Goal: Information Seeking & Learning: Compare options

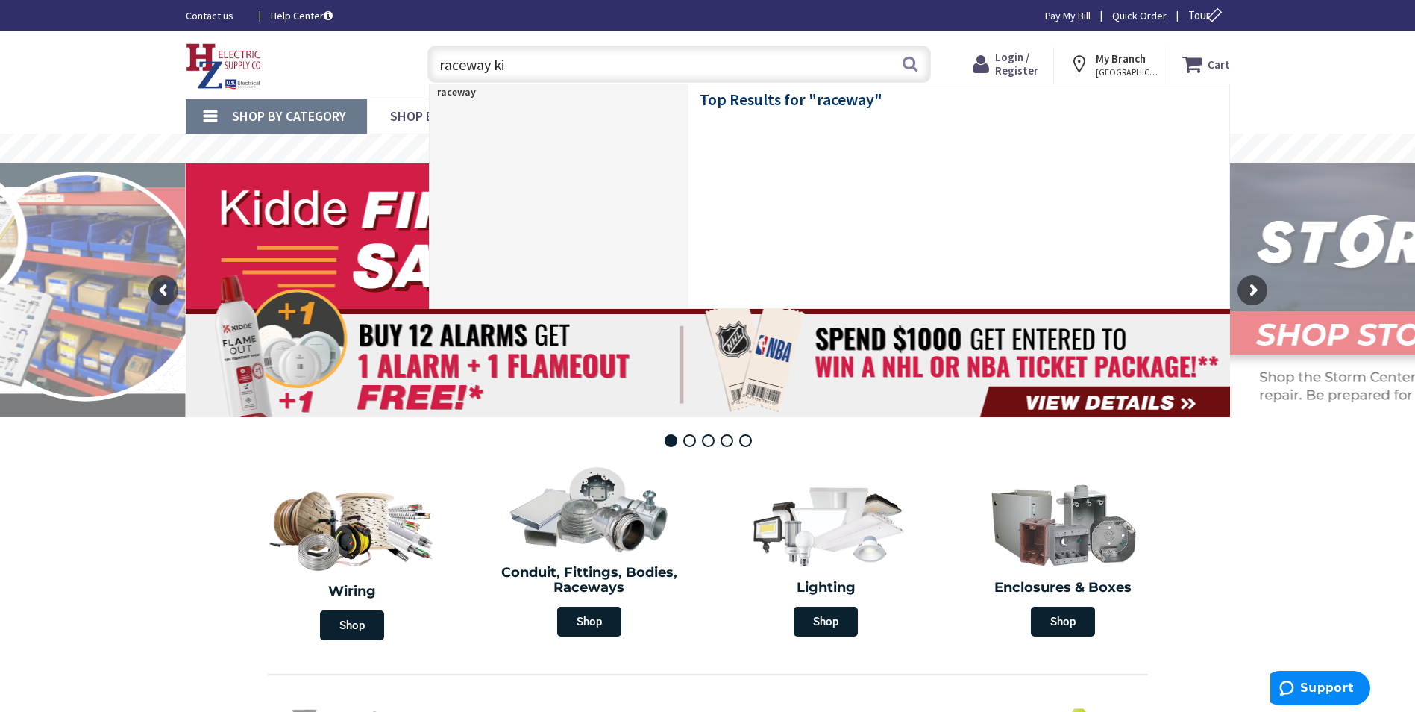
type input "raceway kit"
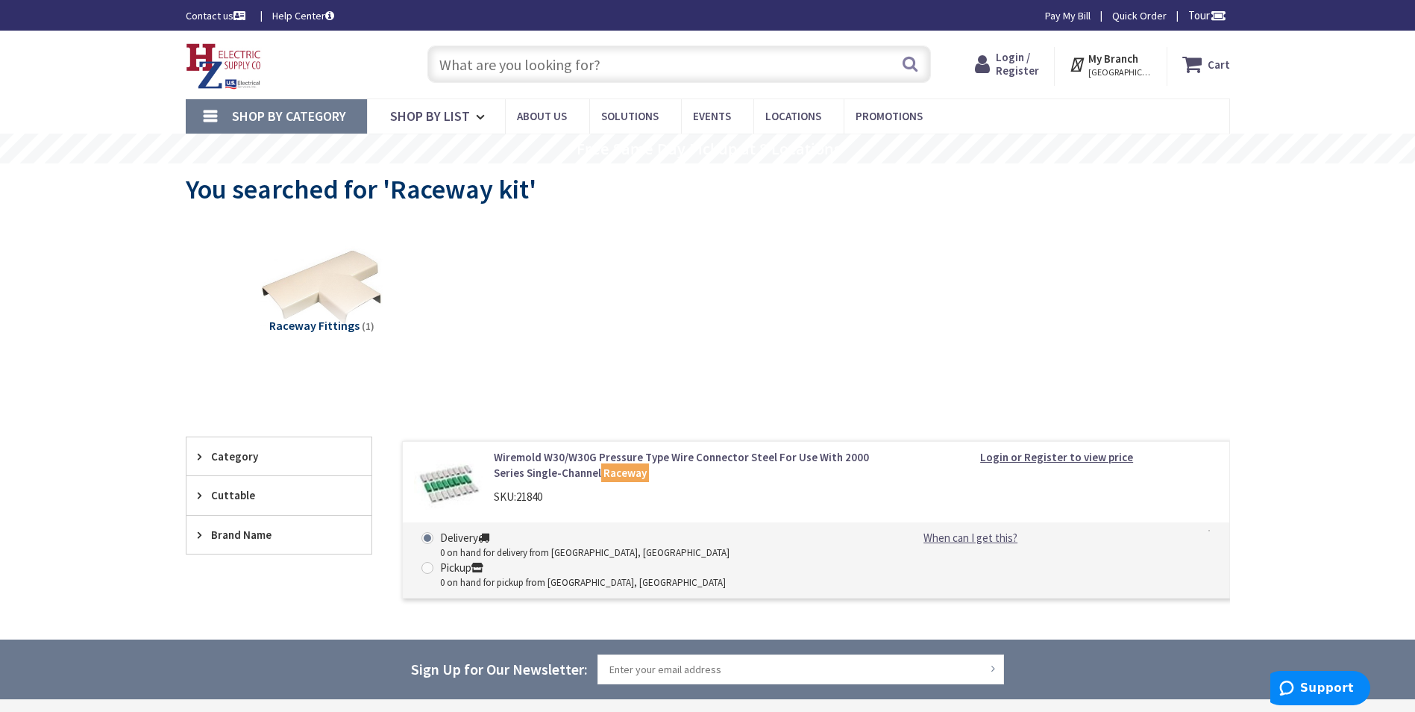
click at [467, 69] on input "text" at bounding box center [680, 64] width 504 height 37
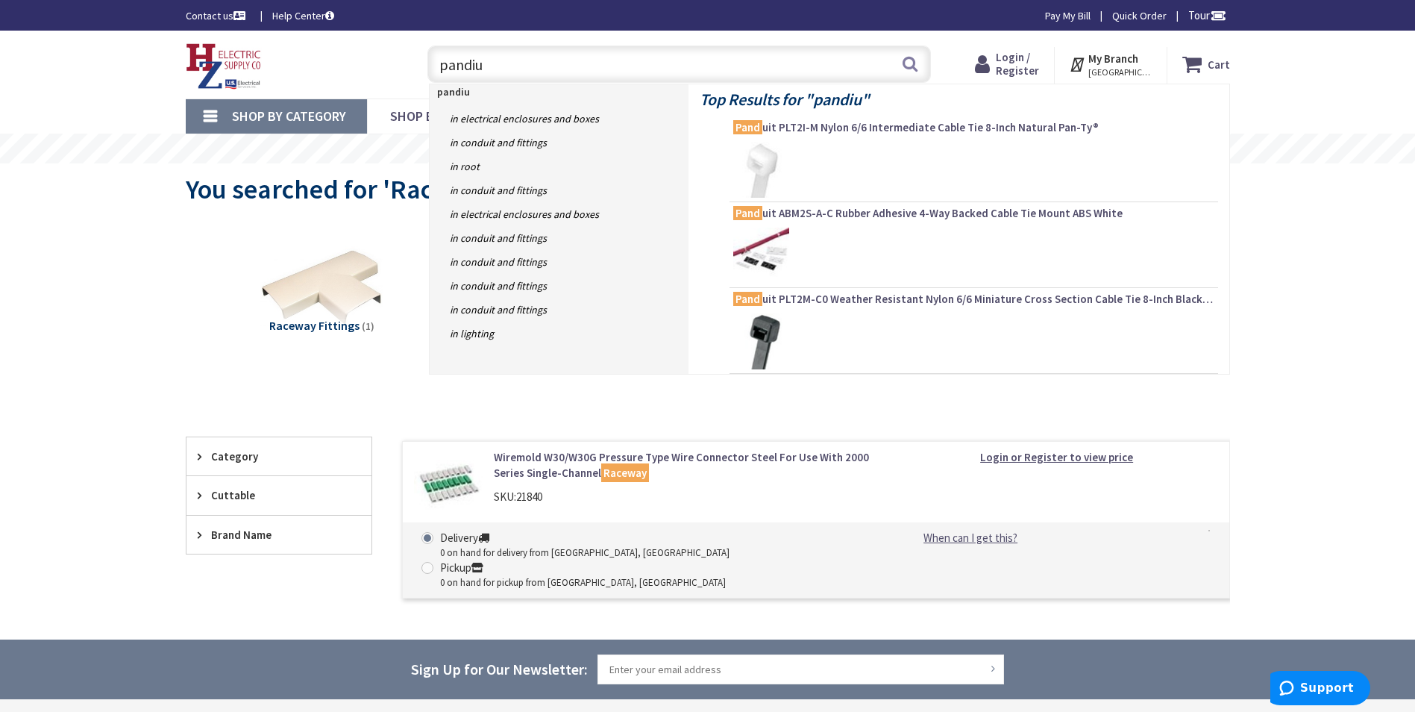
type input "pandiut"
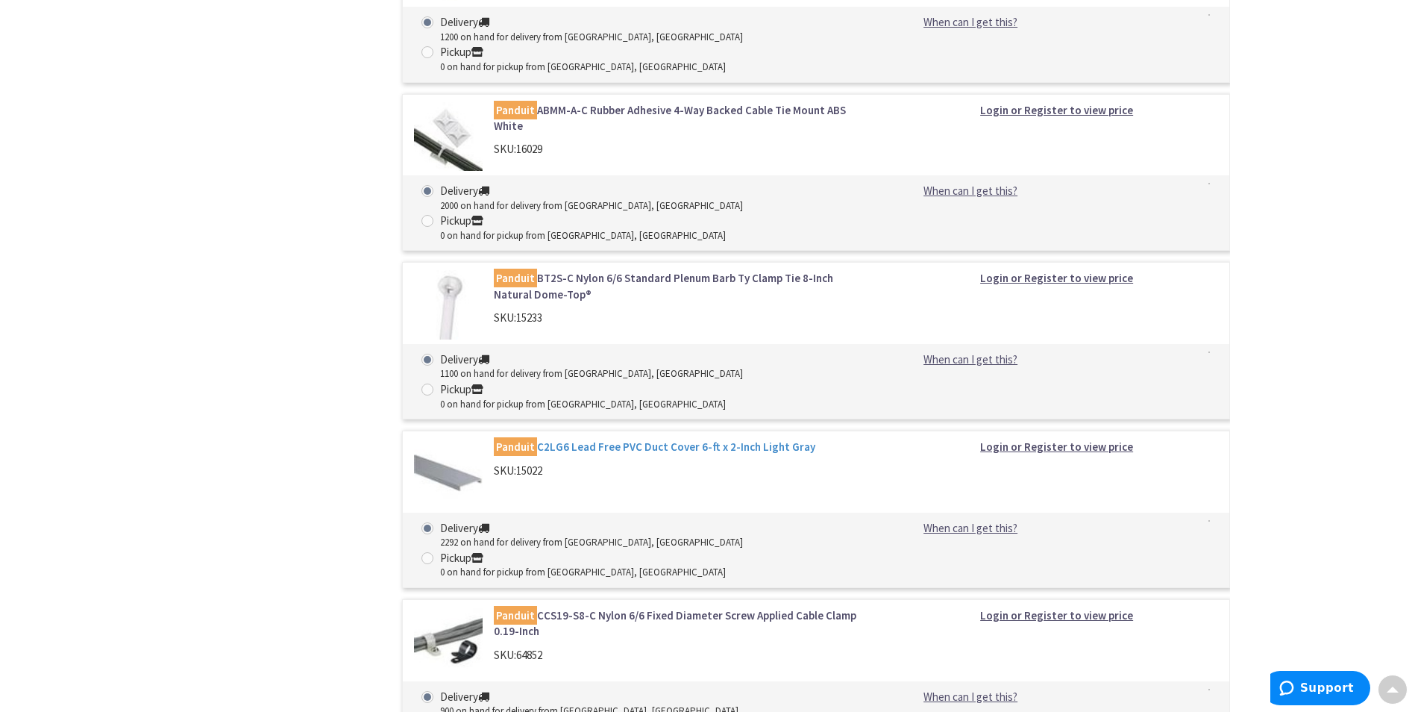
scroll to position [1612, 0]
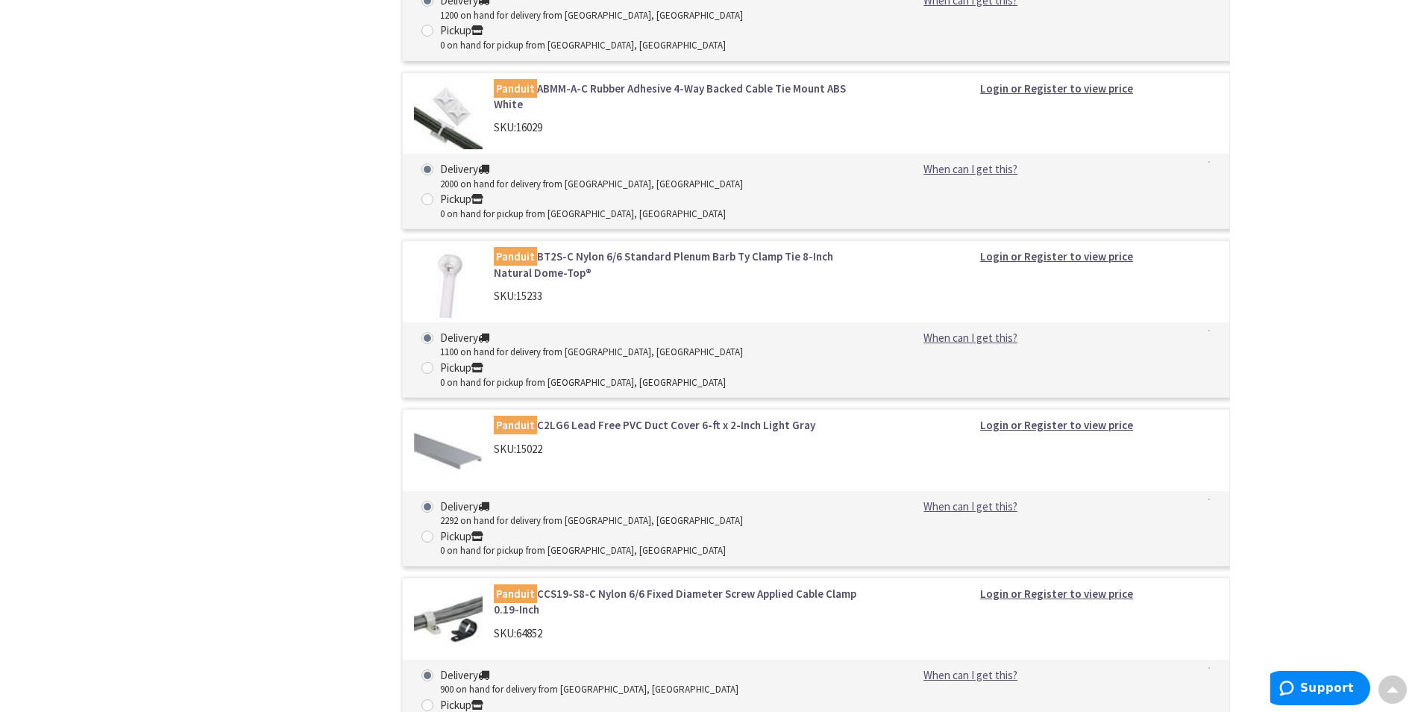
click at [607, 417] on link "Panduit C2LG6 Lead Free PVC Duct Cover 6-ft x 2-Inch Light Gray" at bounding box center [684, 425] width 380 height 16
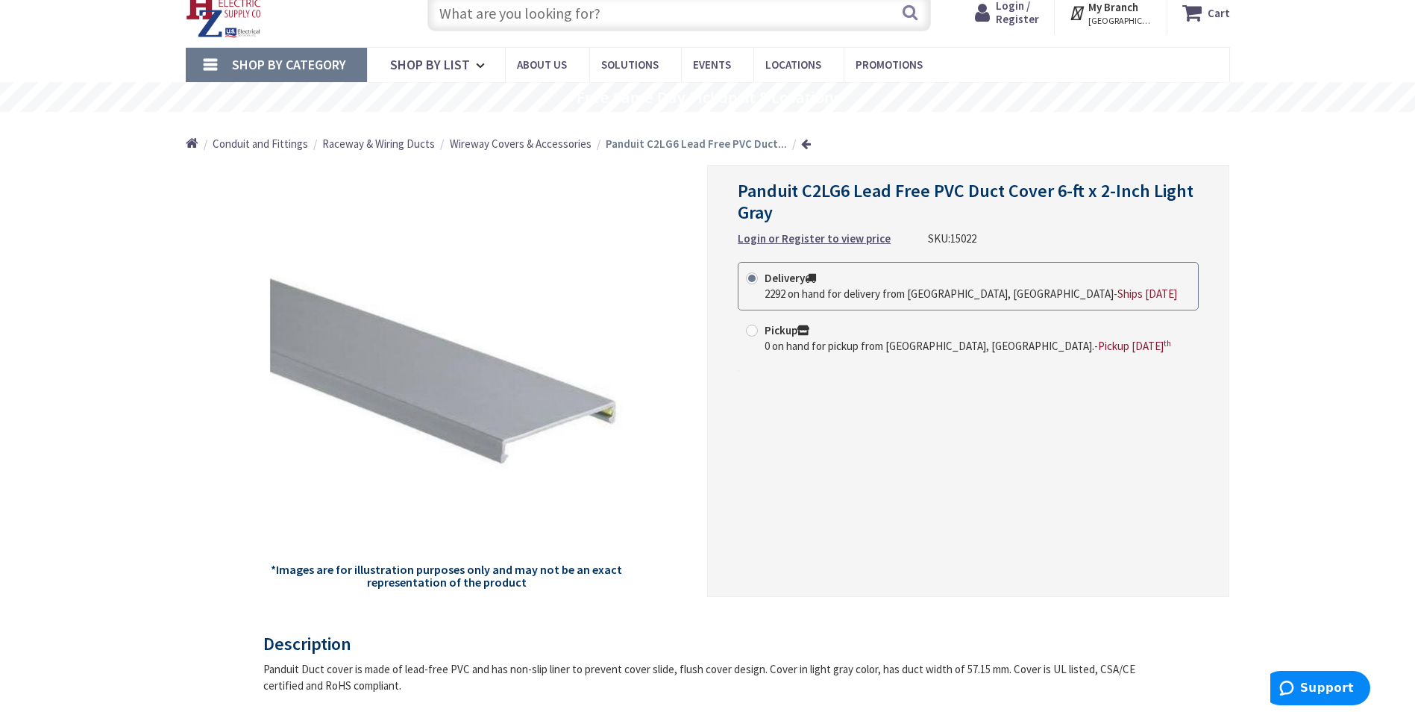
scroll to position [75, 0]
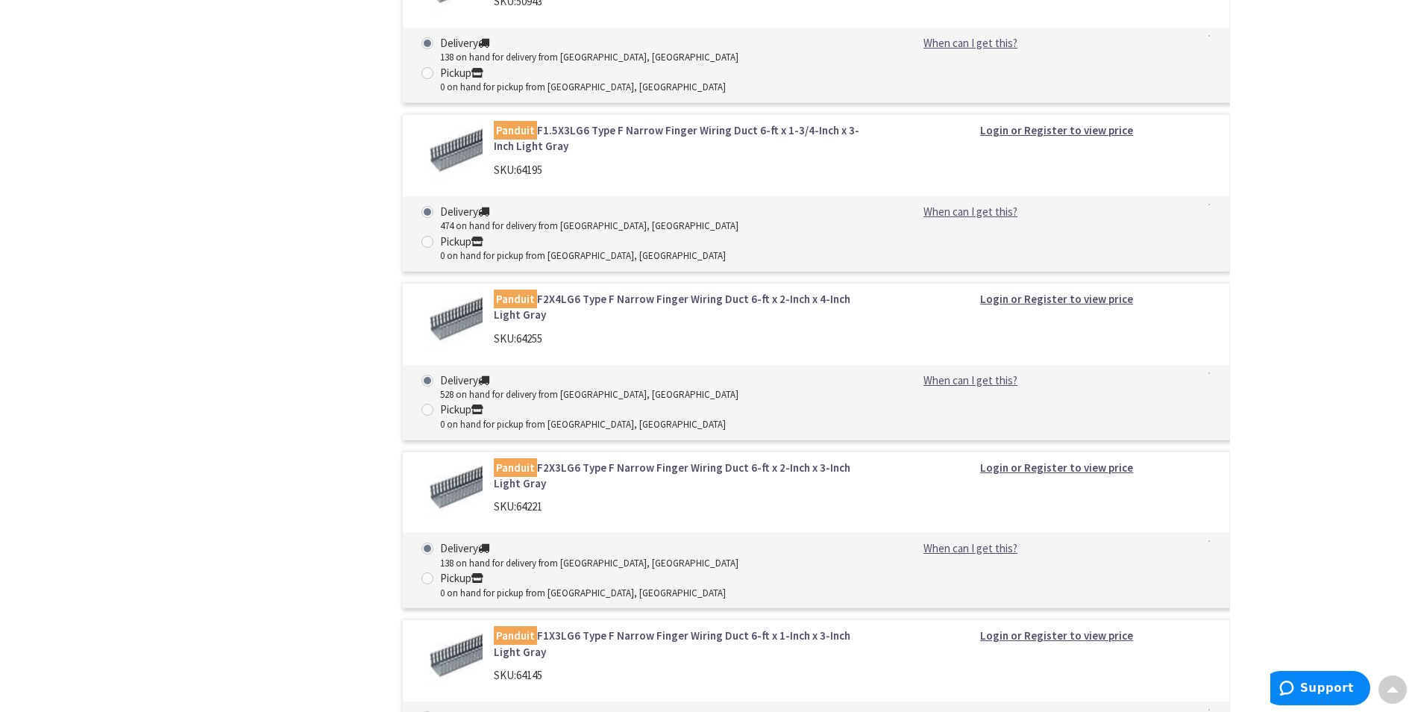
scroll to position [3096, 0]
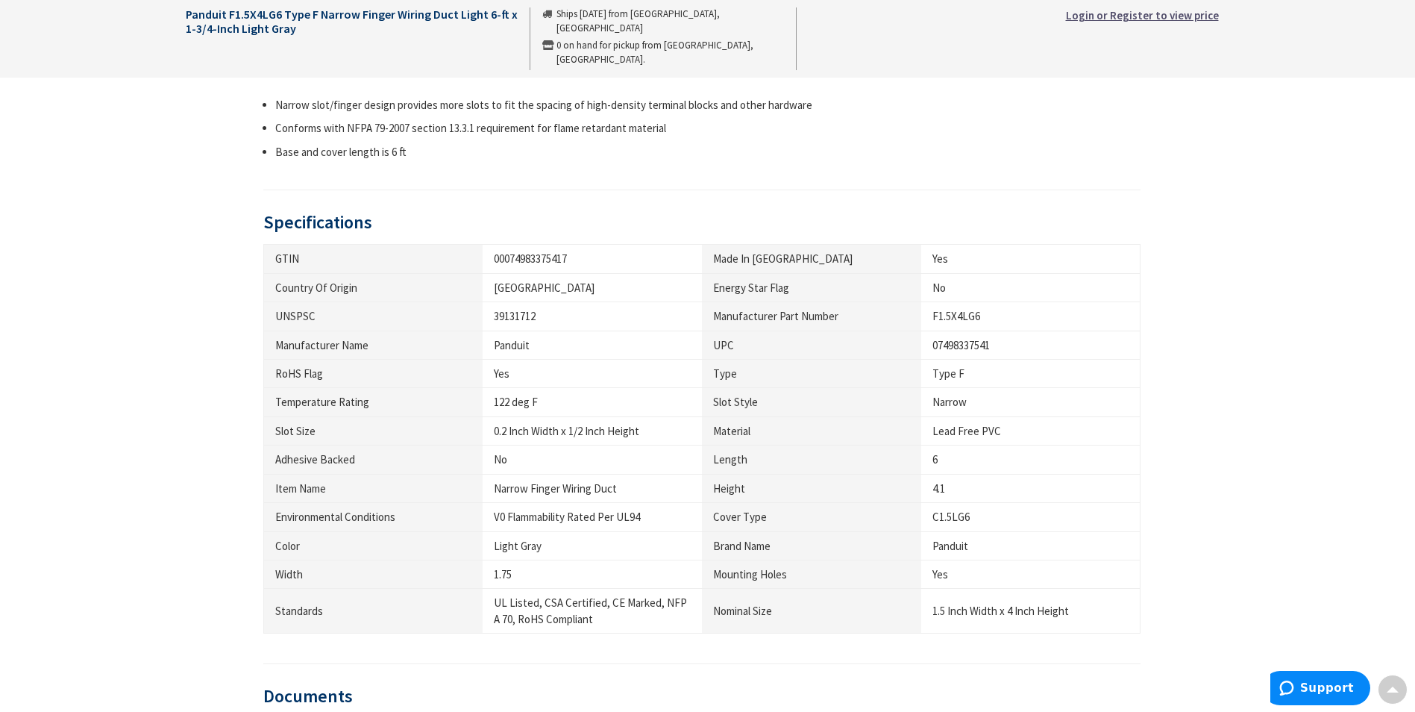
scroll to position [1045, 0]
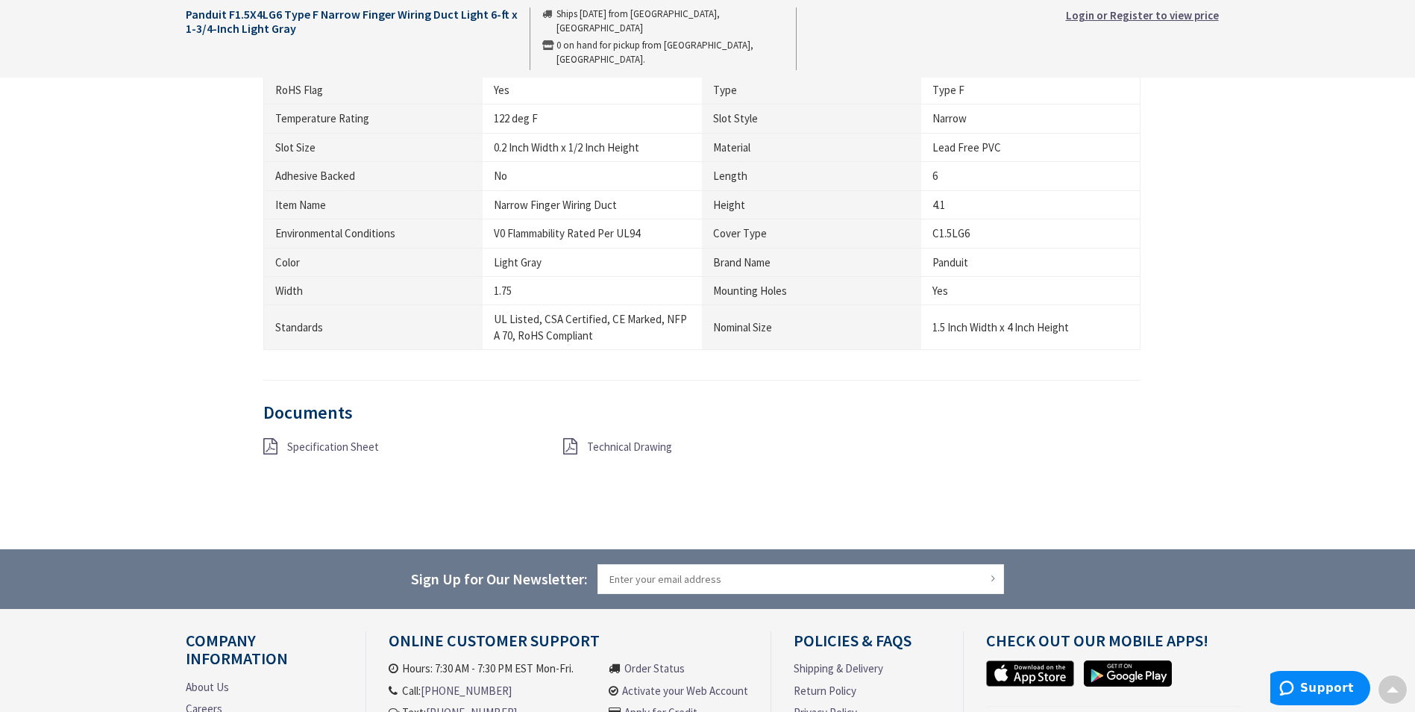
click at [340, 439] on span "Specification Sheet" at bounding box center [333, 446] width 92 height 14
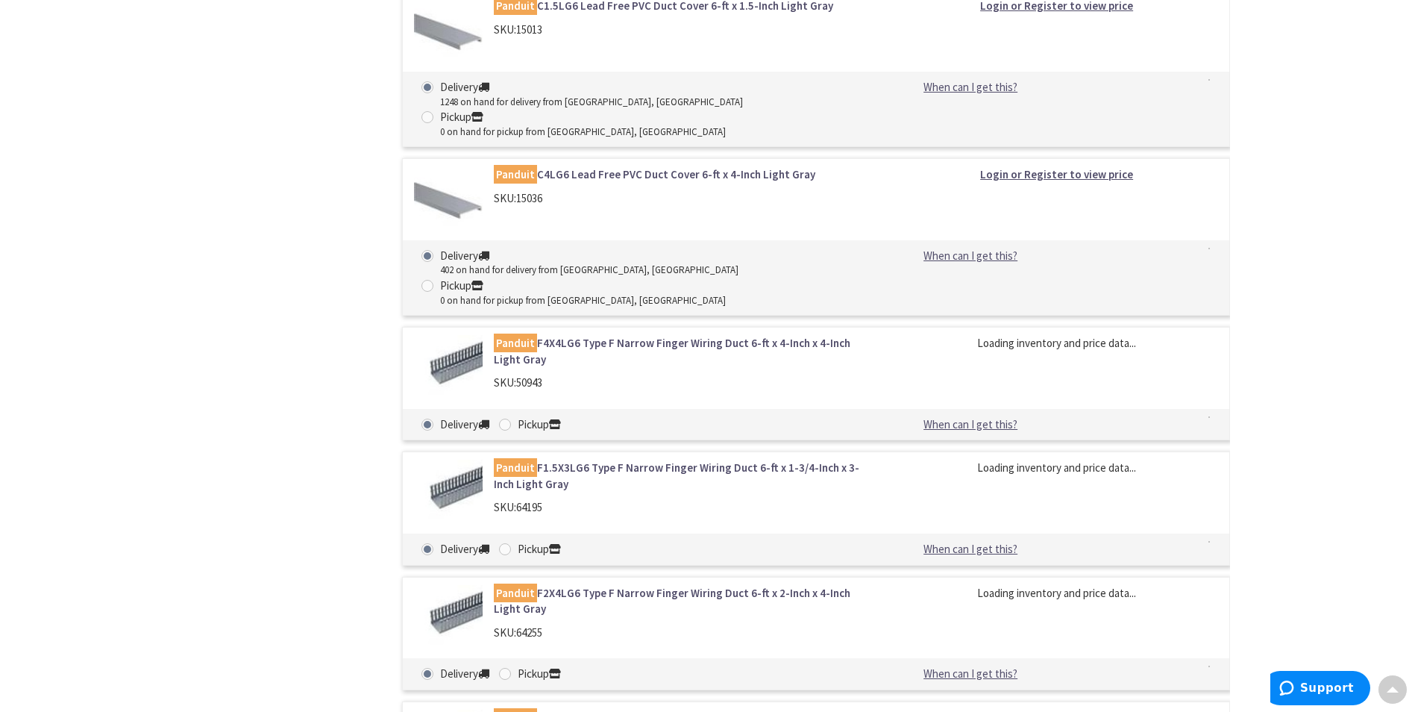
scroll to position [2779, 0]
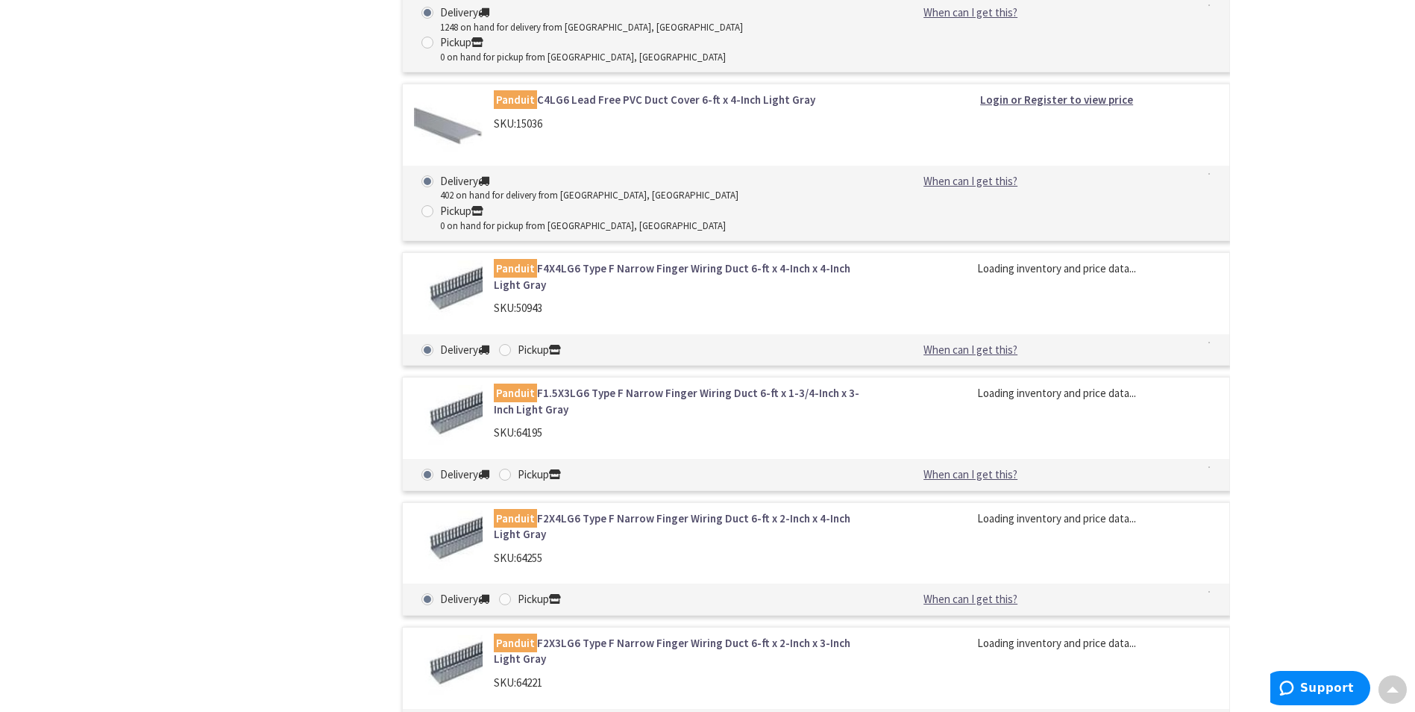
click at [757, 635] on link "Panduit F2X3LG6 Type F Narrow Finger Wiring Duct 6-ft x 2-Inch x 3-Inch Light G…" at bounding box center [684, 651] width 380 height 32
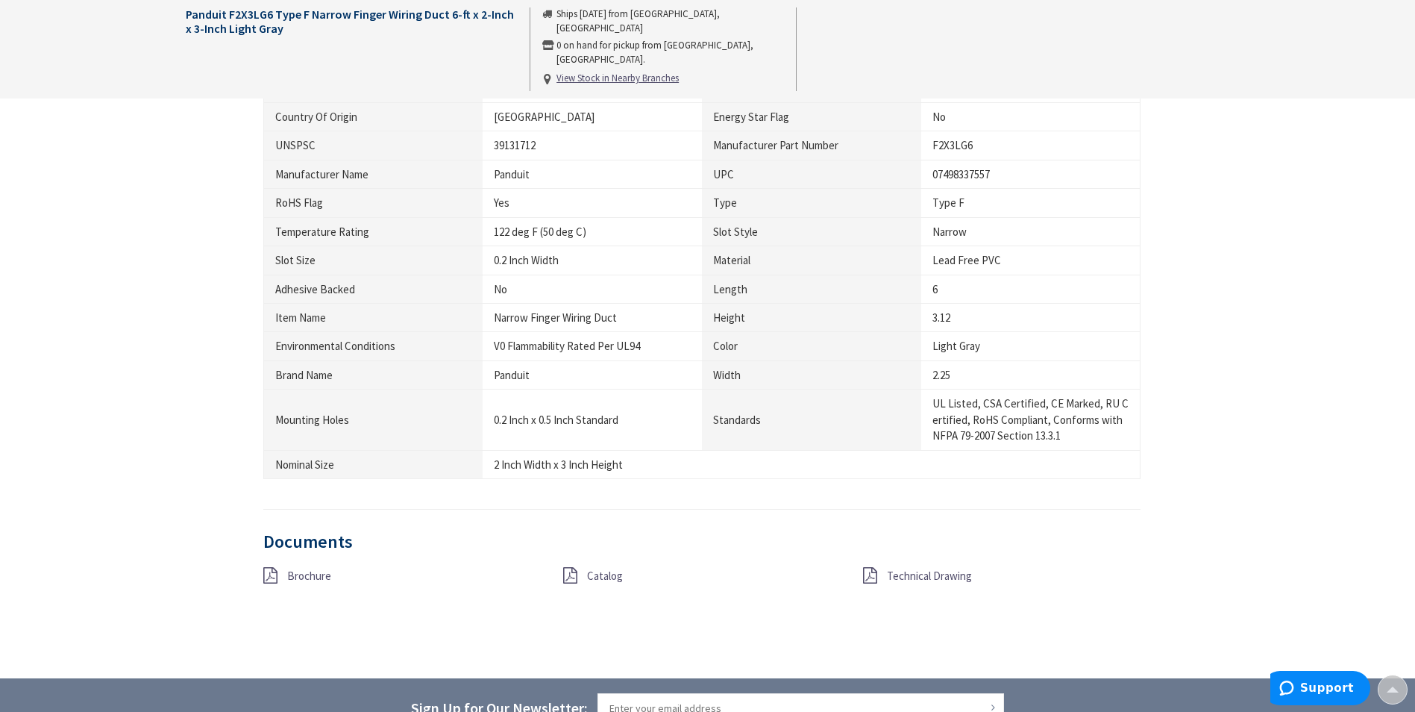
scroll to position [970, 0]
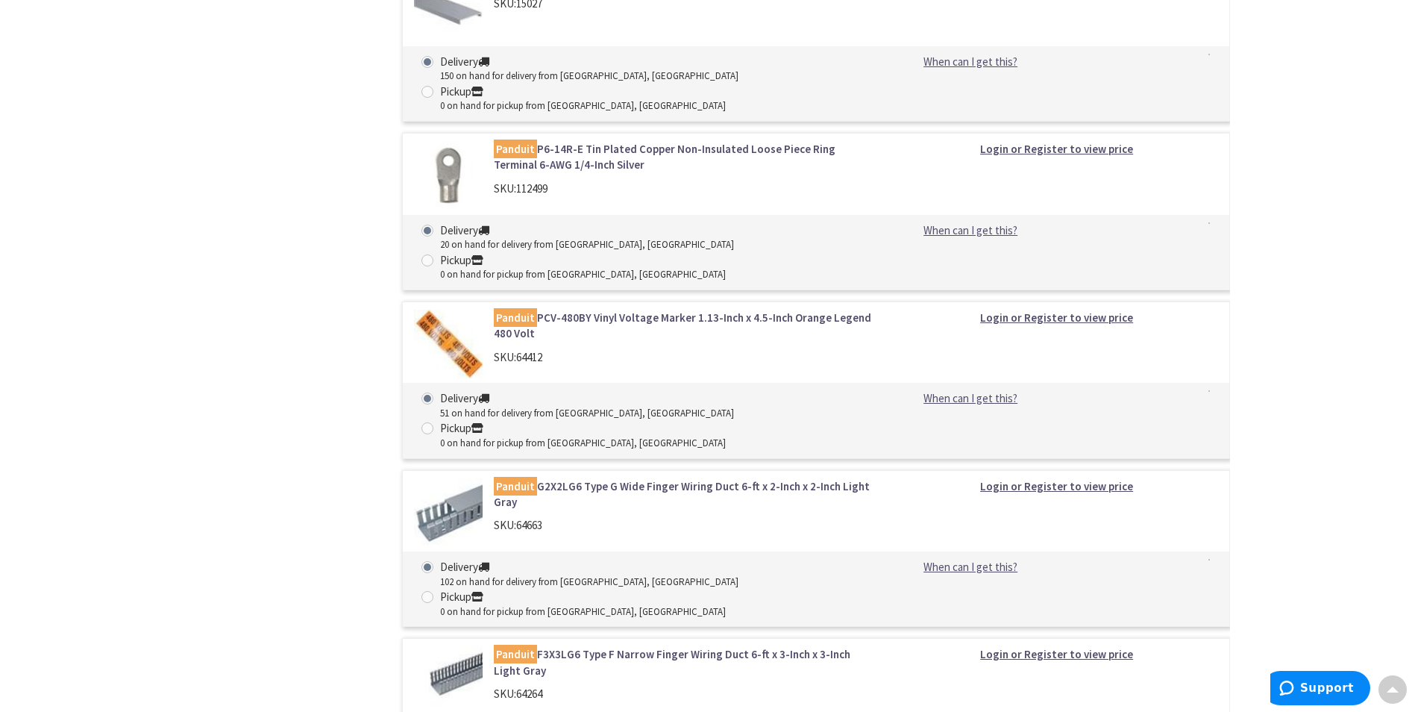
scroll to position [4223, 0]
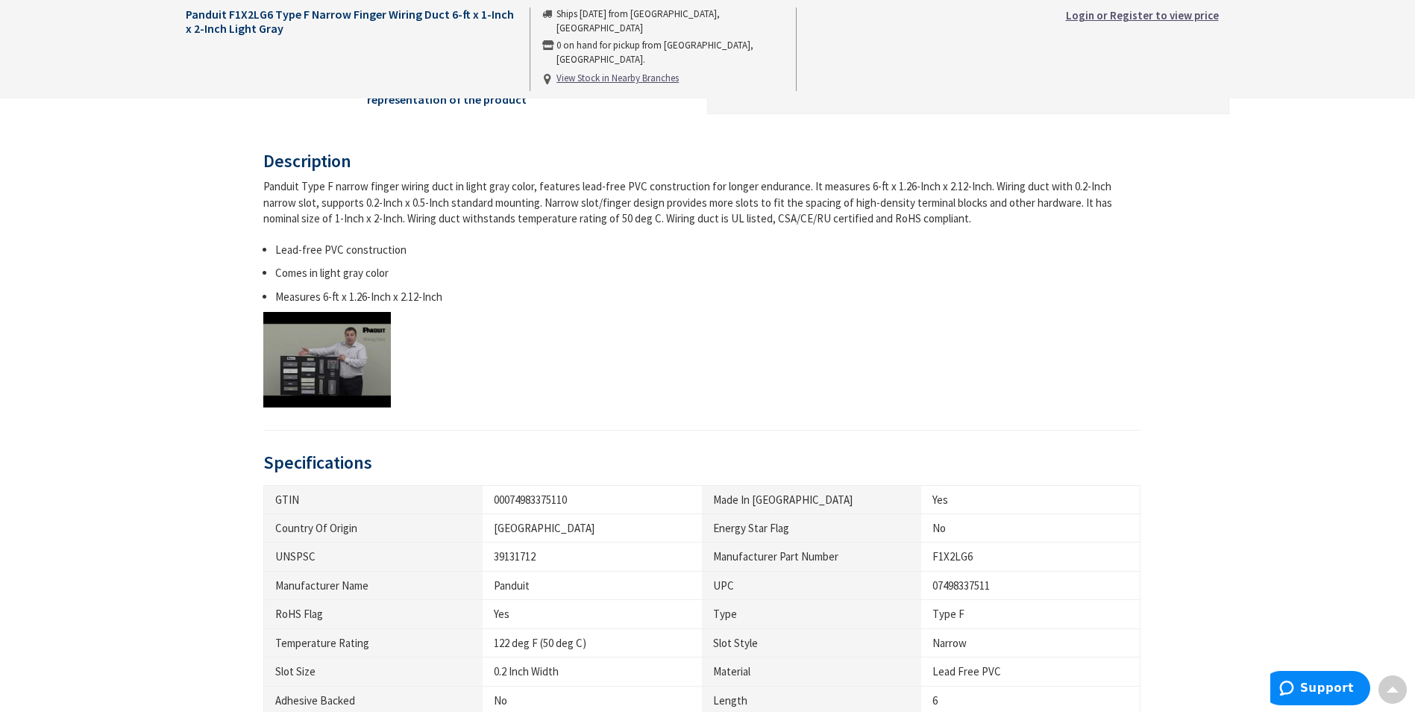
scroll to position [522, 0]
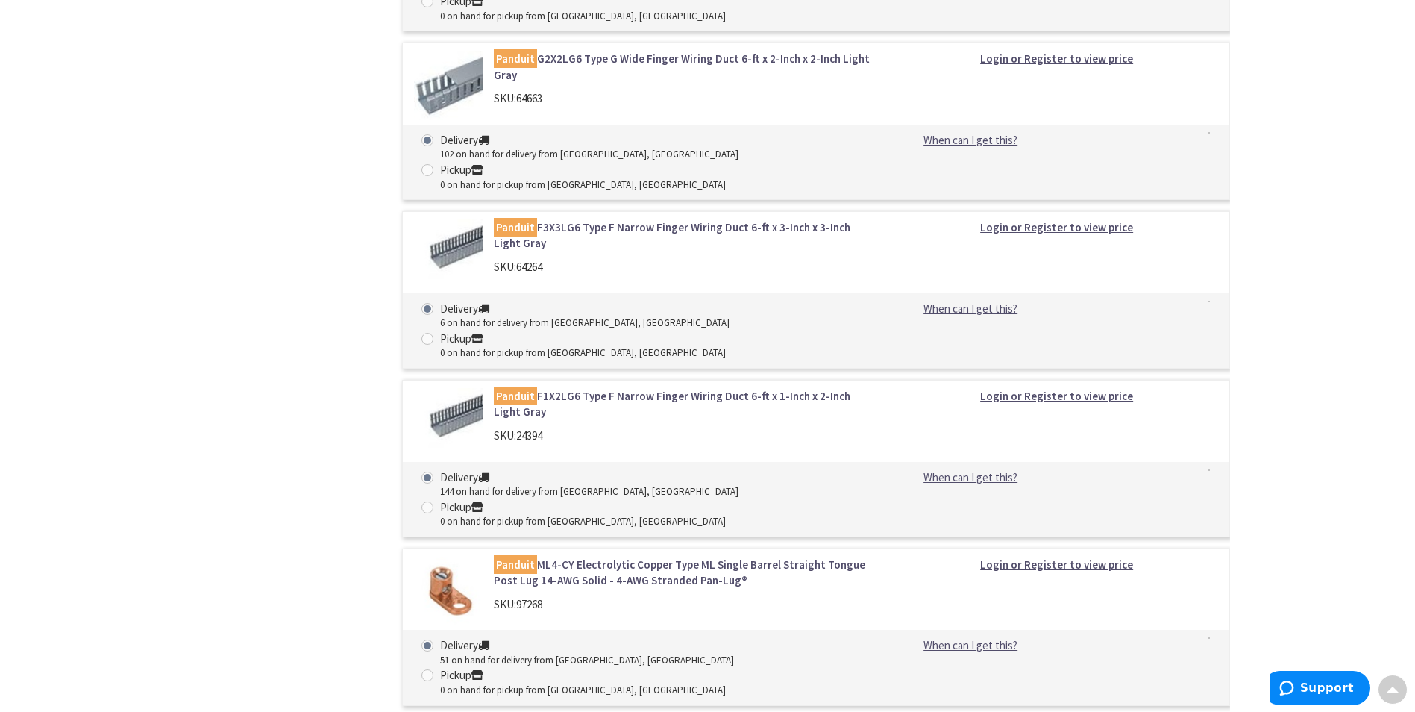
scroll to position [4834, 0]
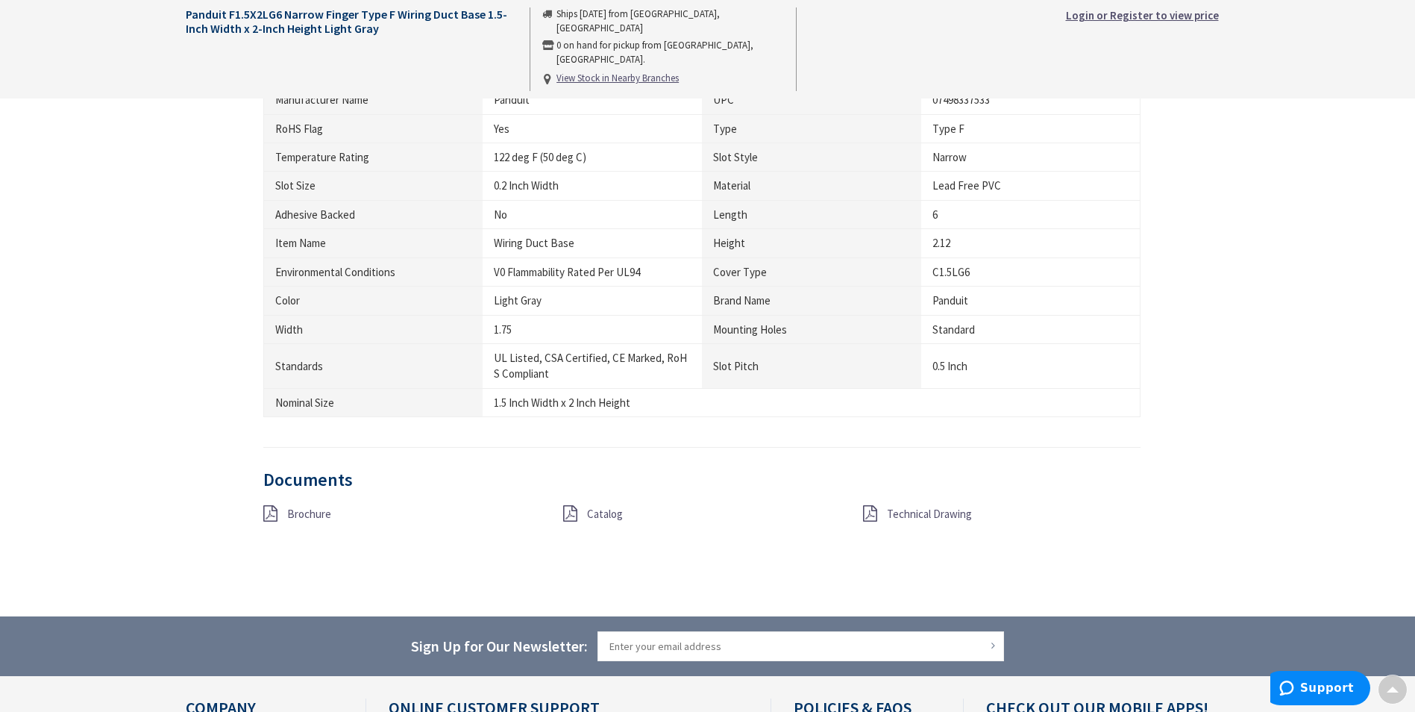
scroll to position [895, 0]
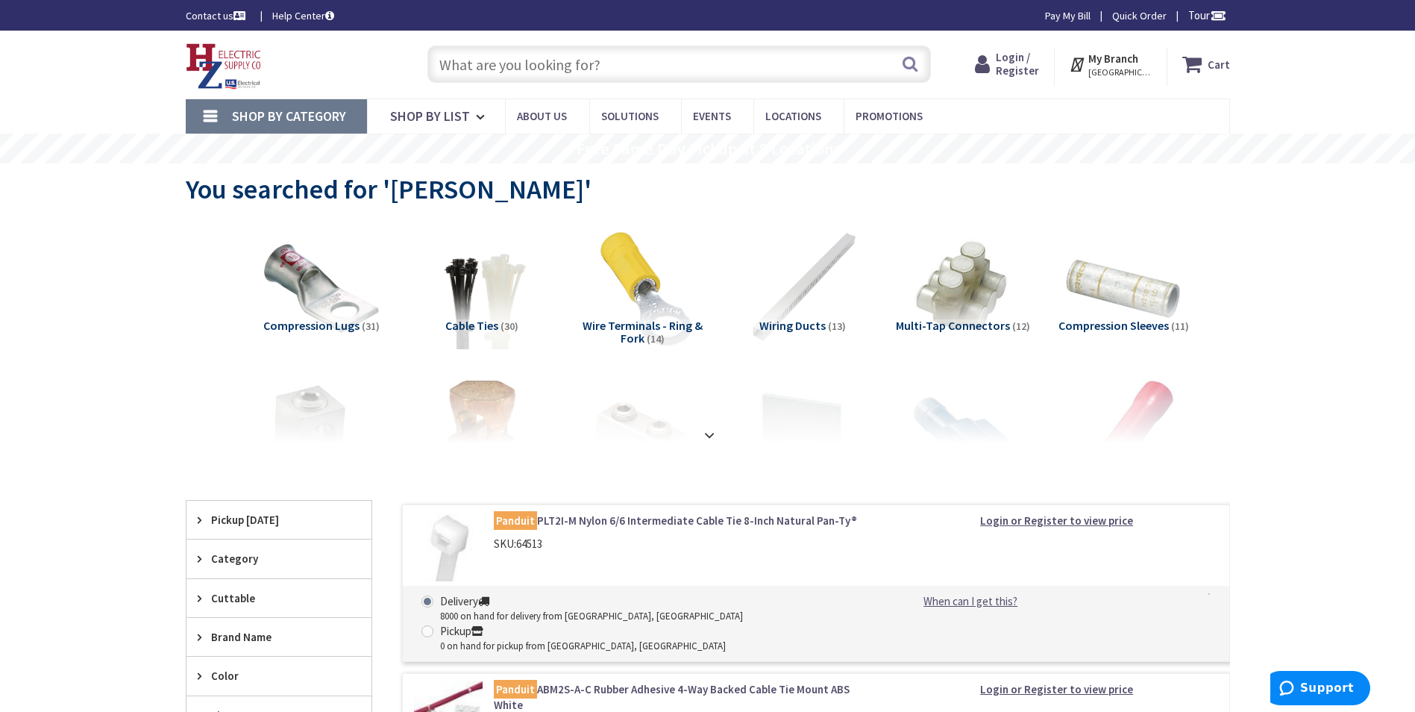
click at [580, 76] on input "text" at bounding box center [680, 64] width 504 height 37
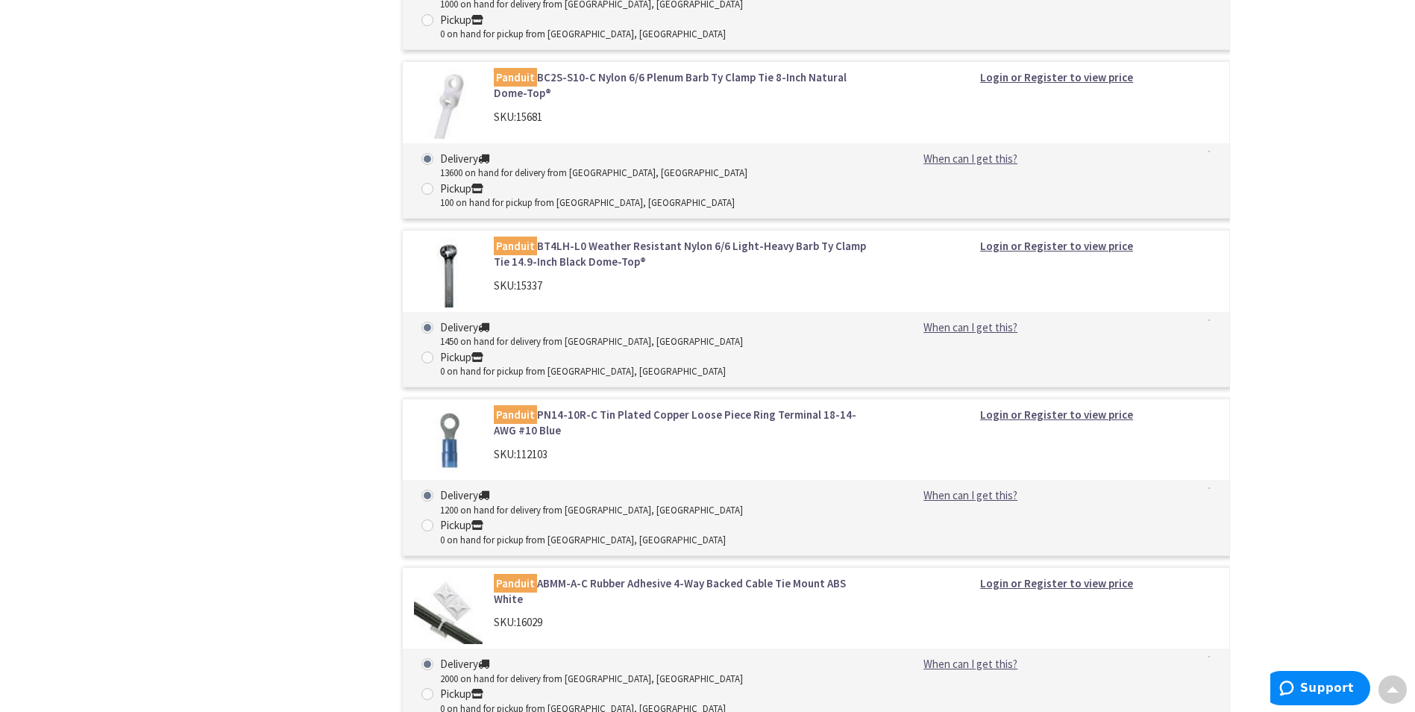
scroll to position [1119, 0]
